Goal: Task Accomplishment & Management: Use online tool/utility

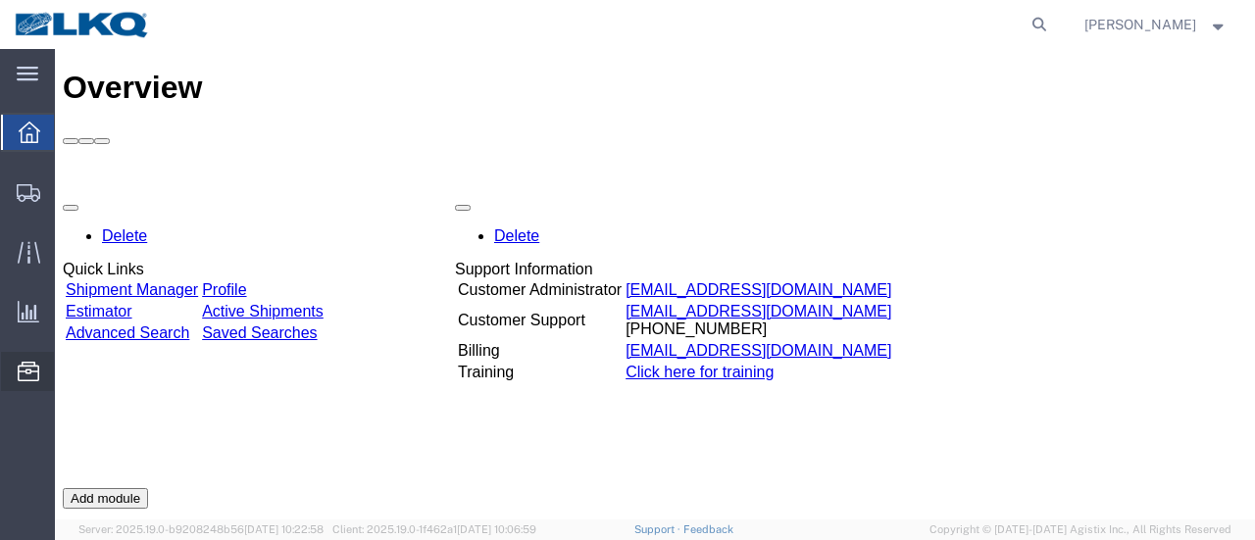
click at [0, 0] on span "Location Appointment" at bounding box center [0, 0] width 0 height 0
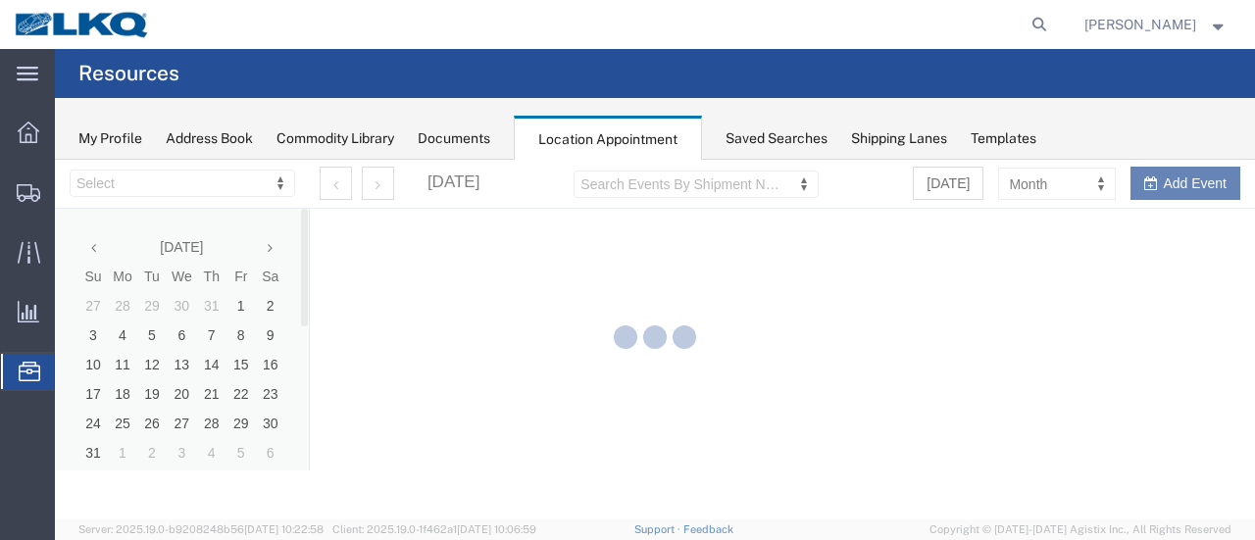
select select "28712"
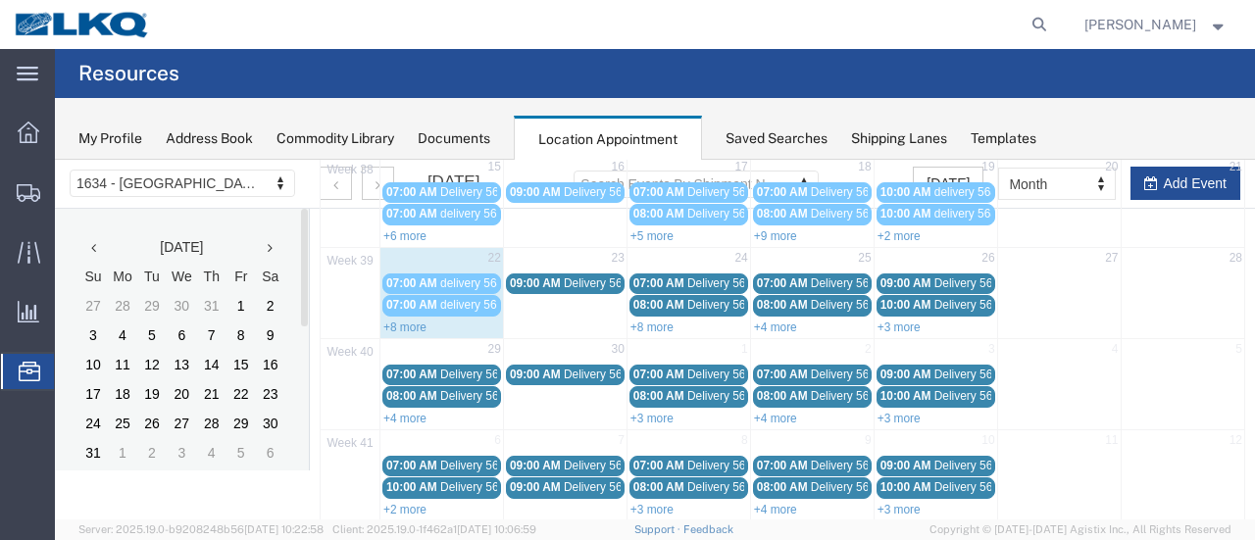
scroll to position [333, 0]
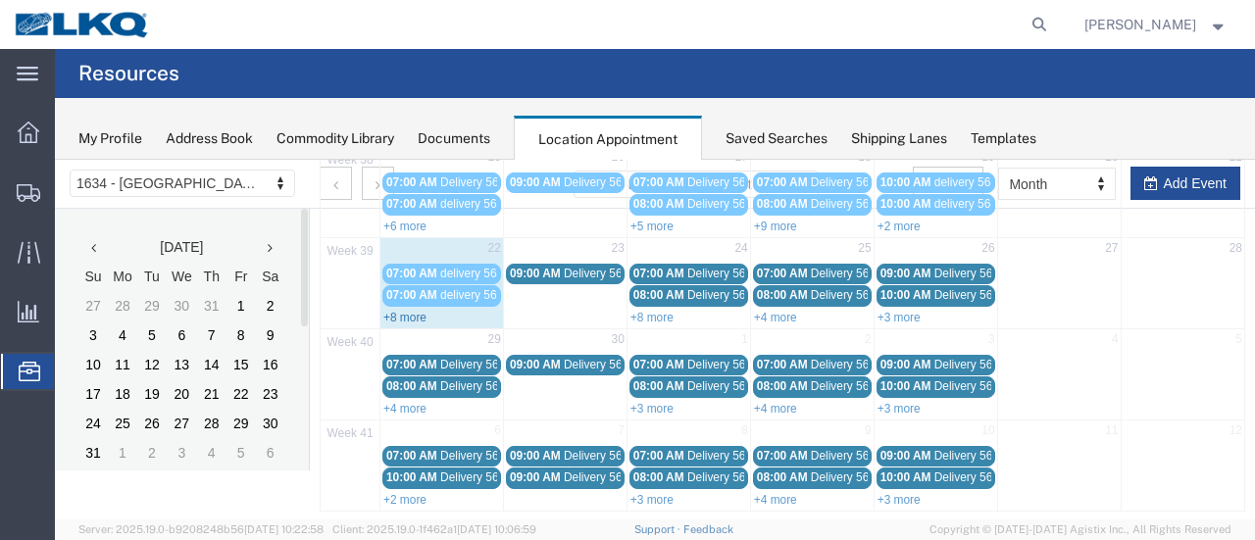
click at [402, 311] on link "+8 more" at bounding box center [404, 318] width 43 height 14
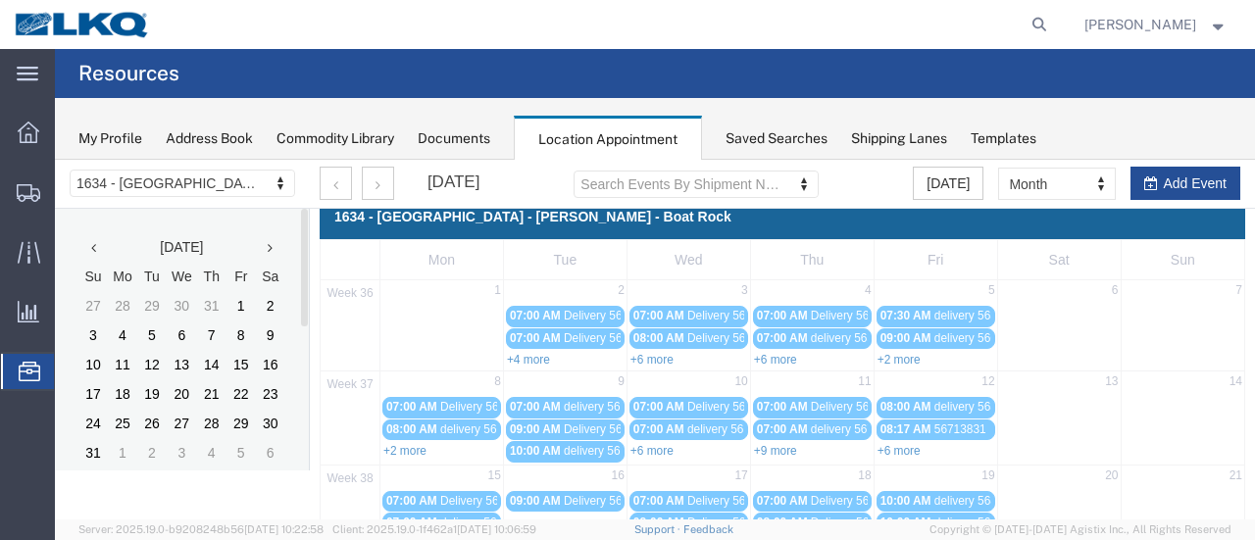
scroll to position [0, 0]
